Goal: Transaction & Acquisition: Purchase product/service

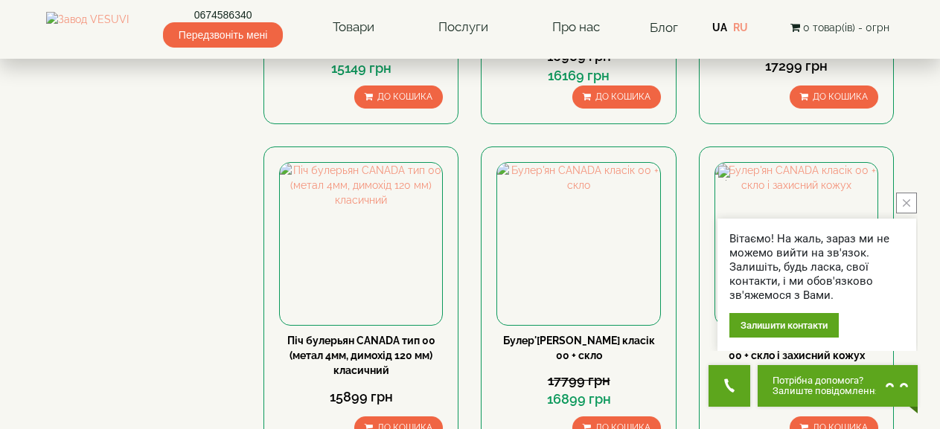
click at [903, 196] on button "close button" at bounding box center [906, 203] width 21 height 21
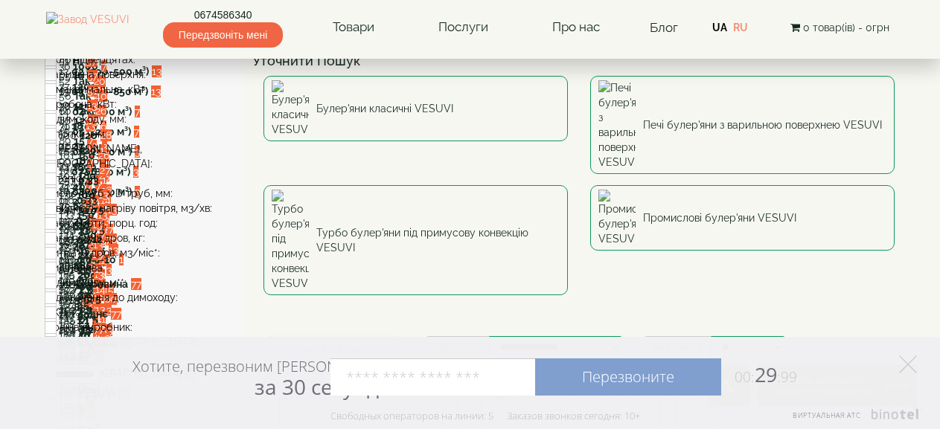
scroll to position [115, 0]
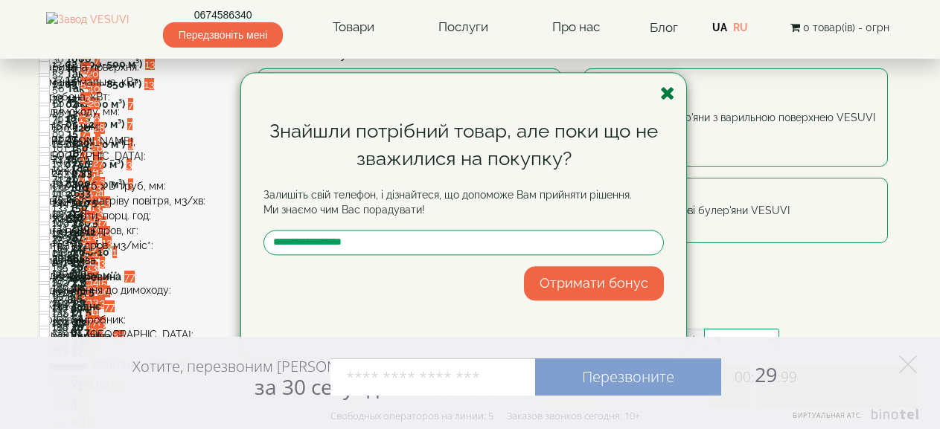
click at [662, 95] on icon "button" at bounding box center [667, 93] width 15 height 19
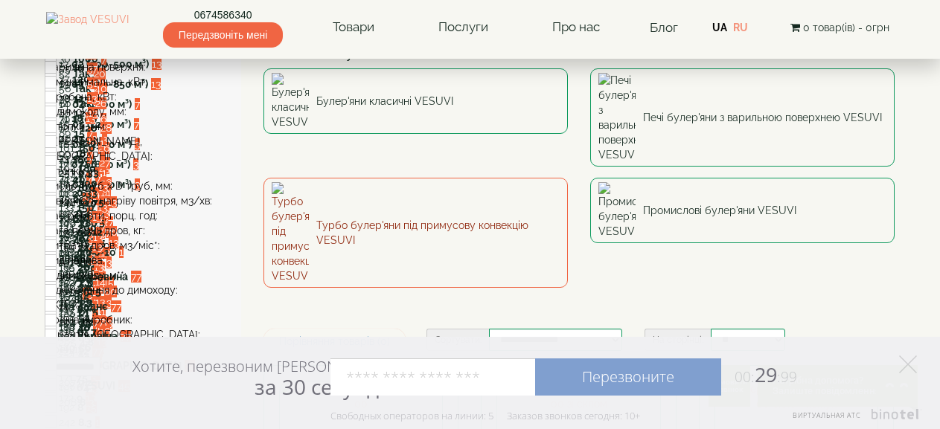
click at [397, 178] on link "Турбо булер'яни під примусову конвекцію VESUVI" at bounding box center [415, 233] width 304 height 110
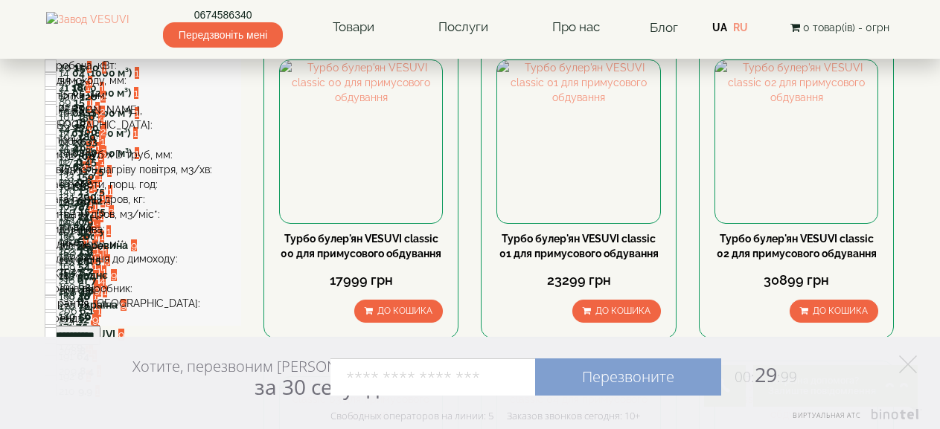
scroll to position [151, 0]
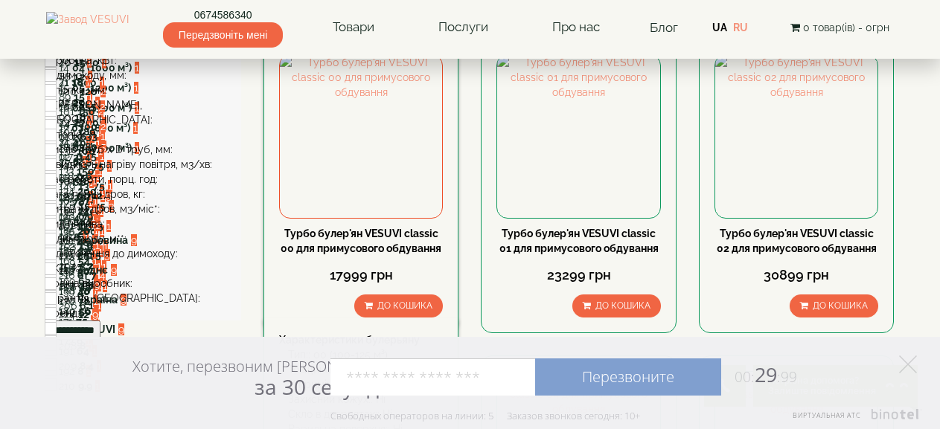
click at [365, 237] on link "Турбо булер'ян VESUVI classic 00 для примусового обдування" at bounding box center [361, 241] width 161 height 27
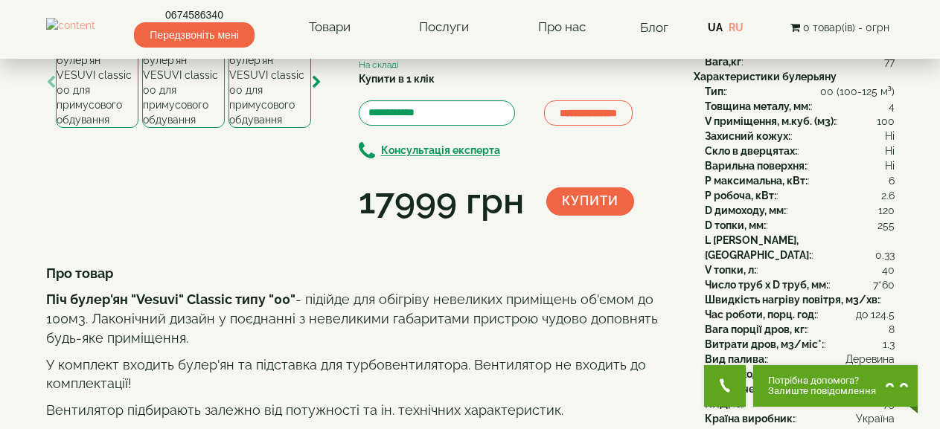
scroll to position [120, 0]
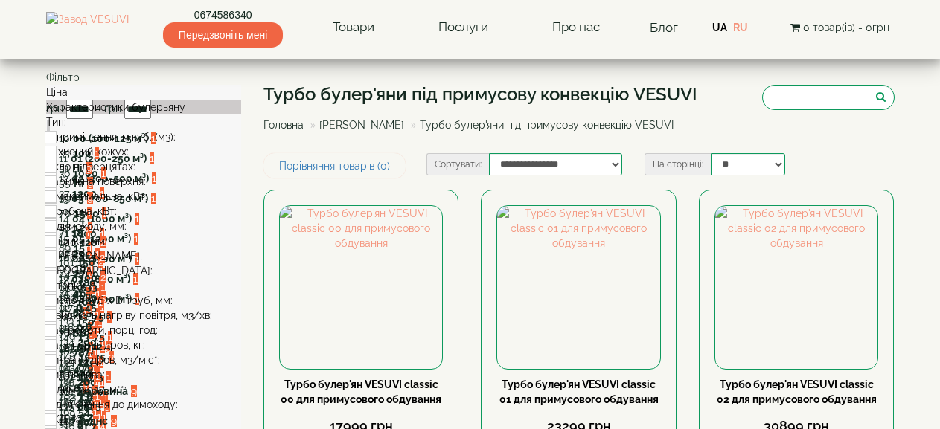
scroll to position [258, 0]
